Goal: Submit feedback/report problem

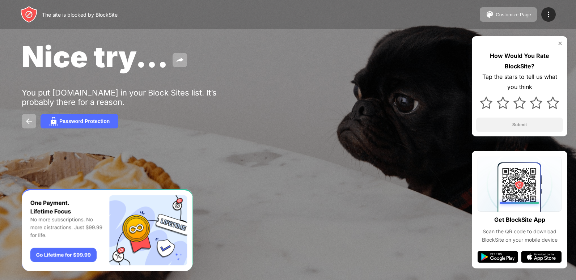
click at [562, 42] on img at bounding box center [560, 44] width 6 height 6
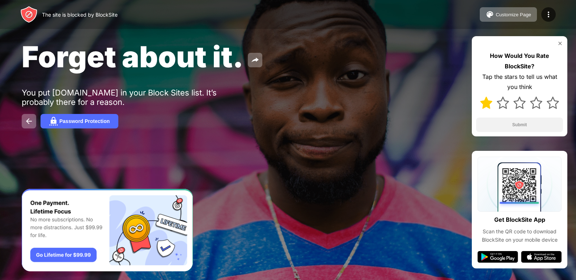
click at [487, 103] on img at bounding box center [486, 103] width 12 height 12
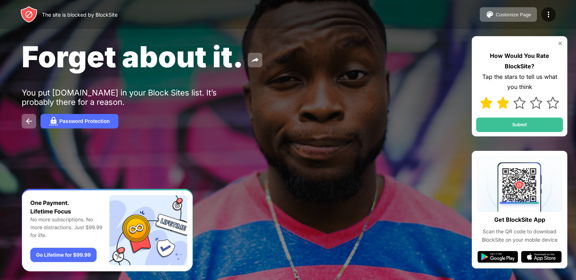
click at [505, 103] on img at bounding box center [503, 103] width 12 height 12
click at [523, 104] on img at bounding box center [520, 103] width 12 height 12
click at [536, 103] on img at bounding box center [536, 103] width 12 height 12
click at [553, 101] on img at bounding box center [553, 103] width 12 height 12
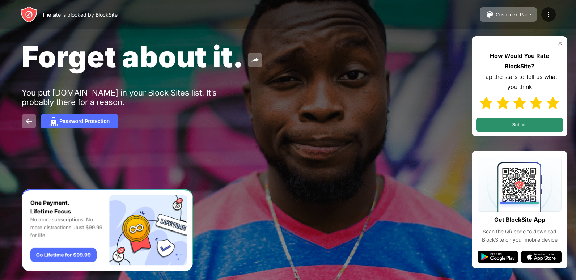
click at [519, 124] on button "Submit" at bounding box center [519, 125] width 87 height 14
